Goal: Information Seeking & Learning: Learn about a topic

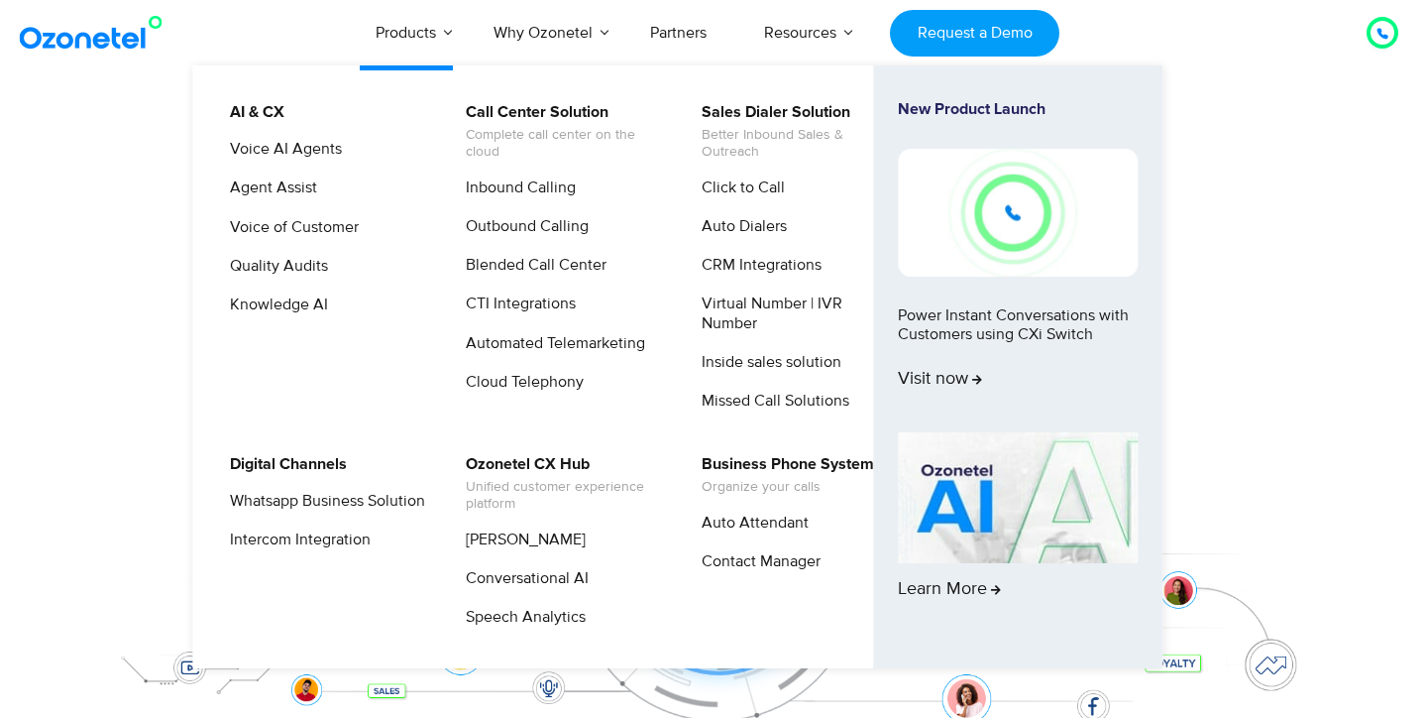
click at [967, 485] on img at bounding box center [1018, 497] width 240 height 131
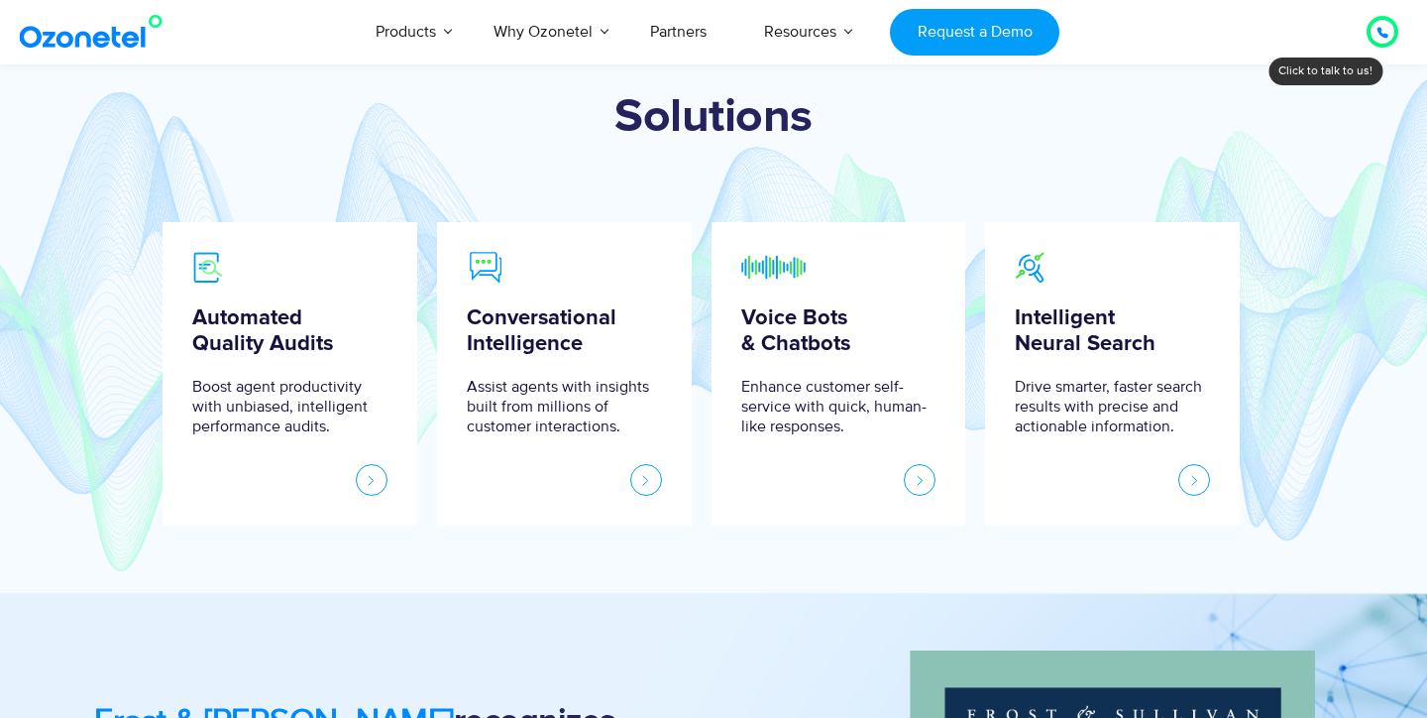
scroll to position [818, 0]
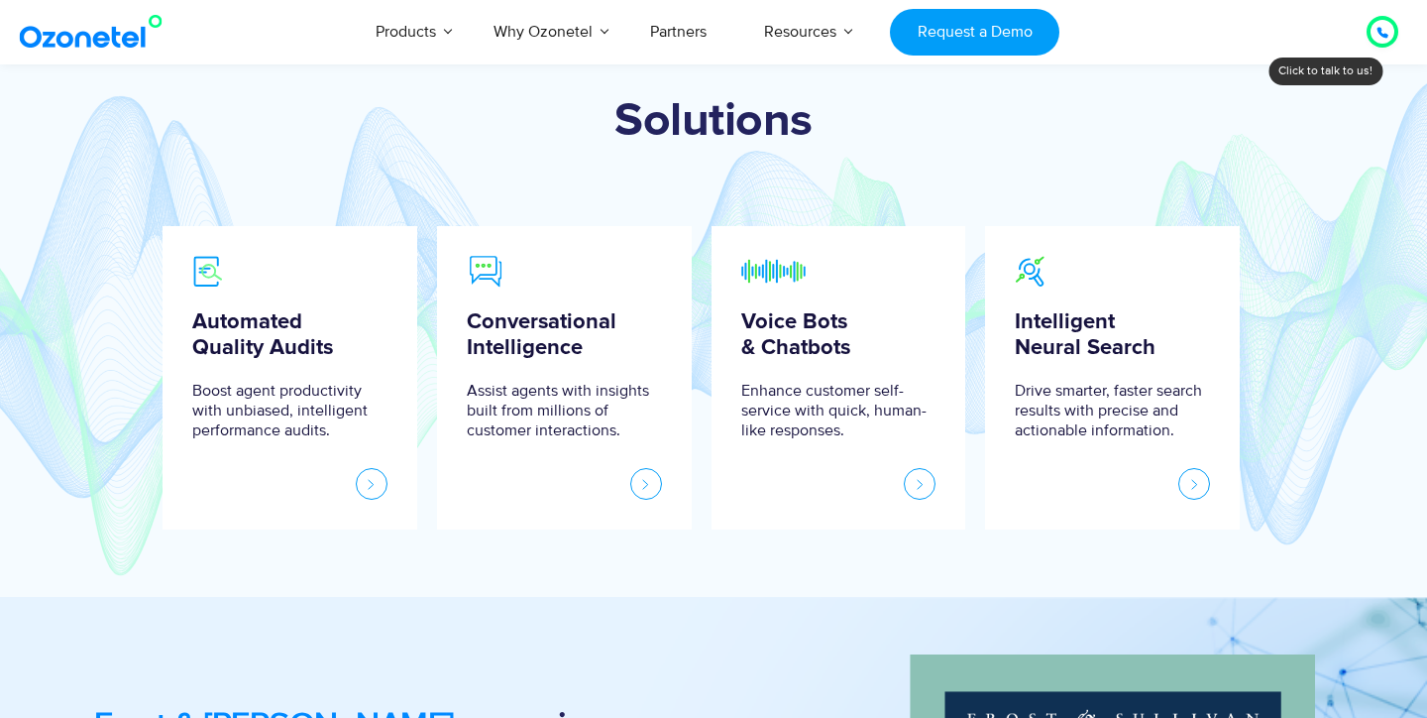
click at [926, 486] on link at bounding box center [920, 484] width 32 height 32
click at [924, 486] on link at bounding box center [920, 484] width 32 height 32
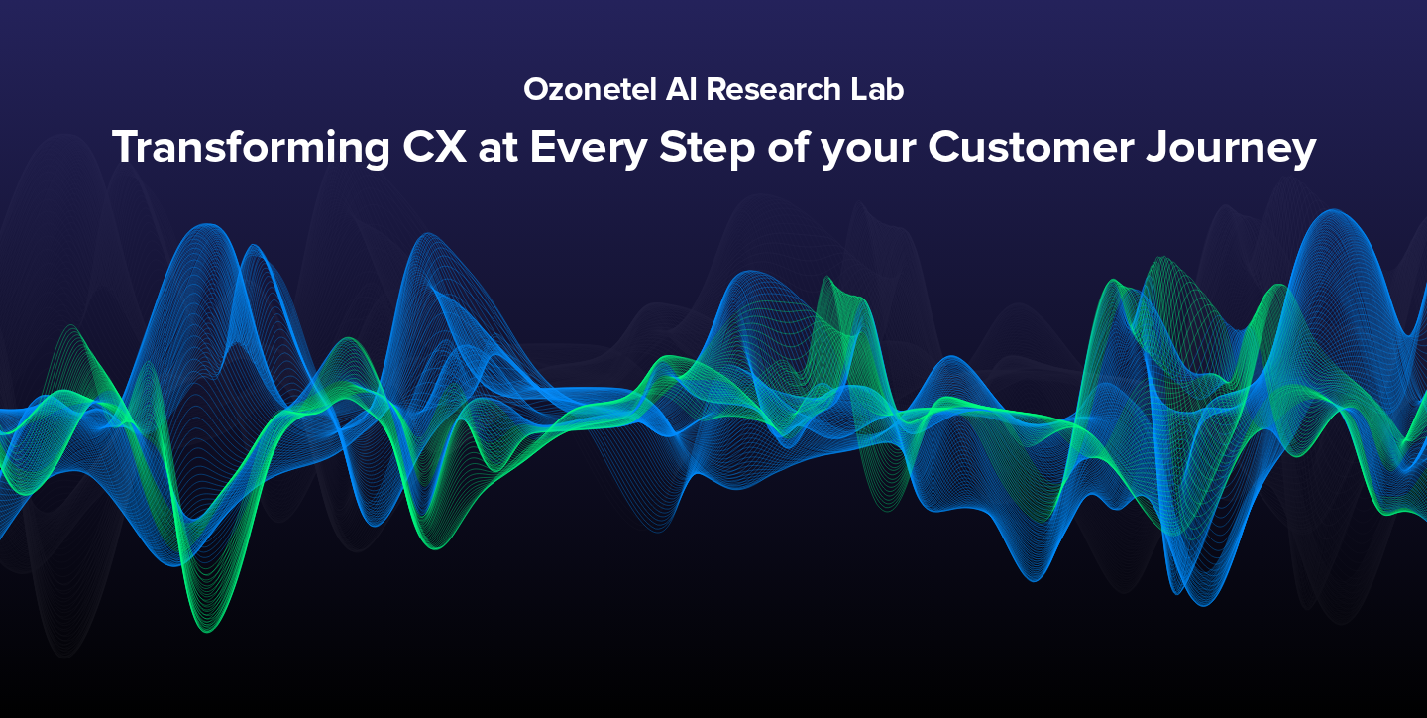
scroll to position [121, 0]
